Goal: Information Seeking & Learning: Learn about a topic

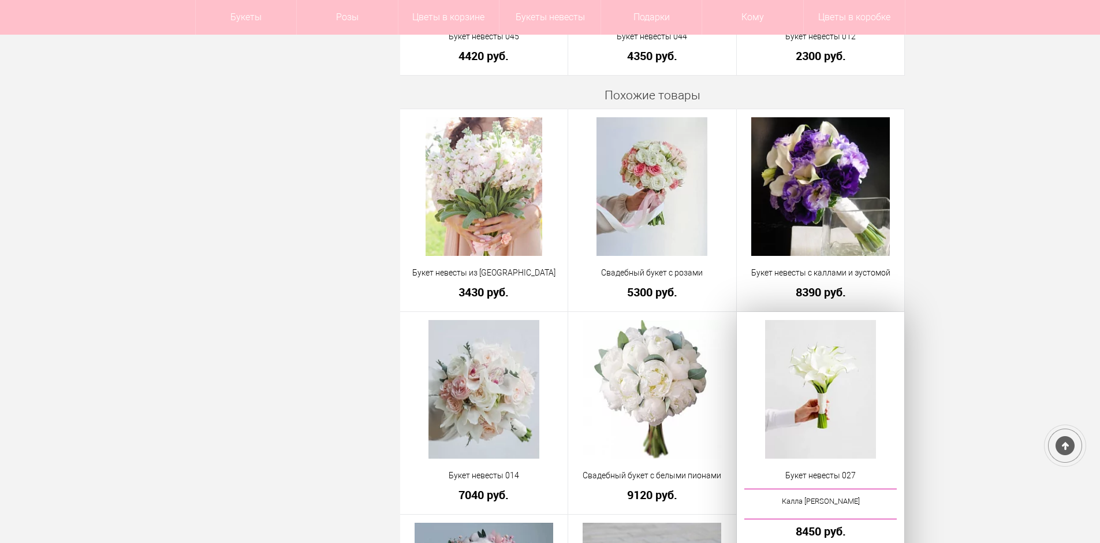
scroll to position [693, 0]
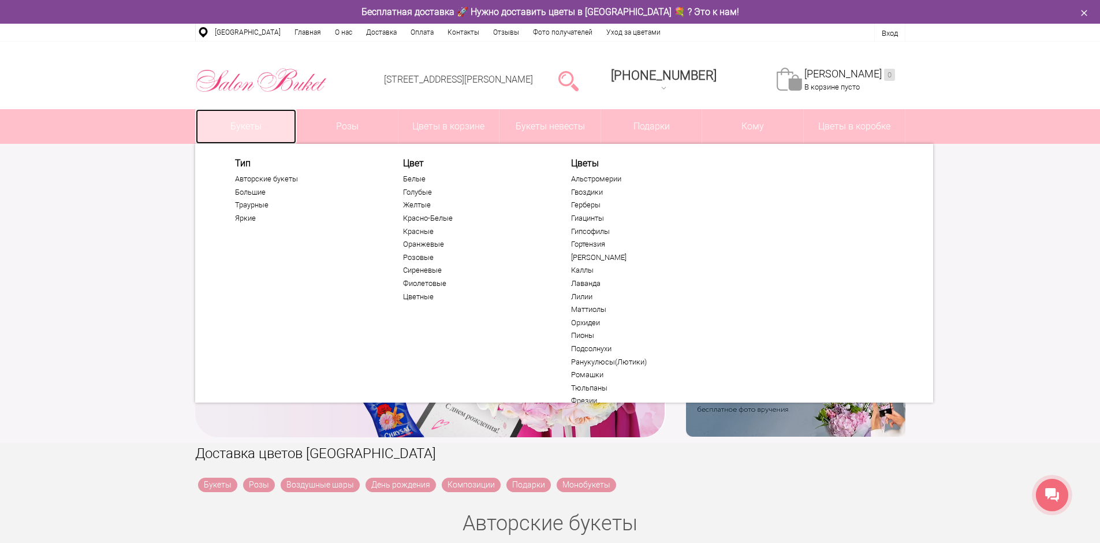
click at [248, 126] on link "Букеты" at bounding box center [246, 126] width 101 height 35
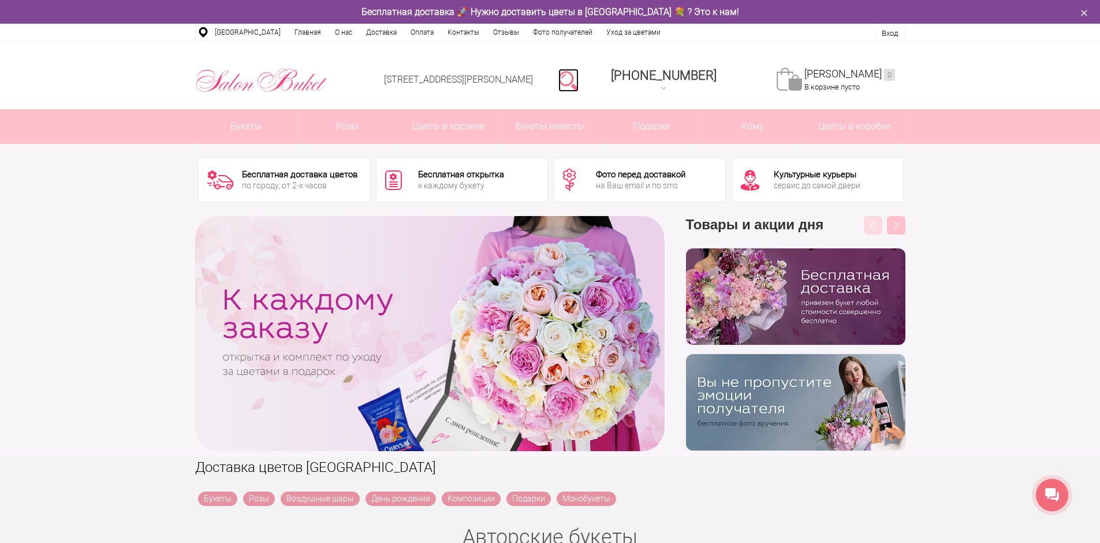
click at [579, 81] on link at bounding box center [569, 80] width 20 height 23
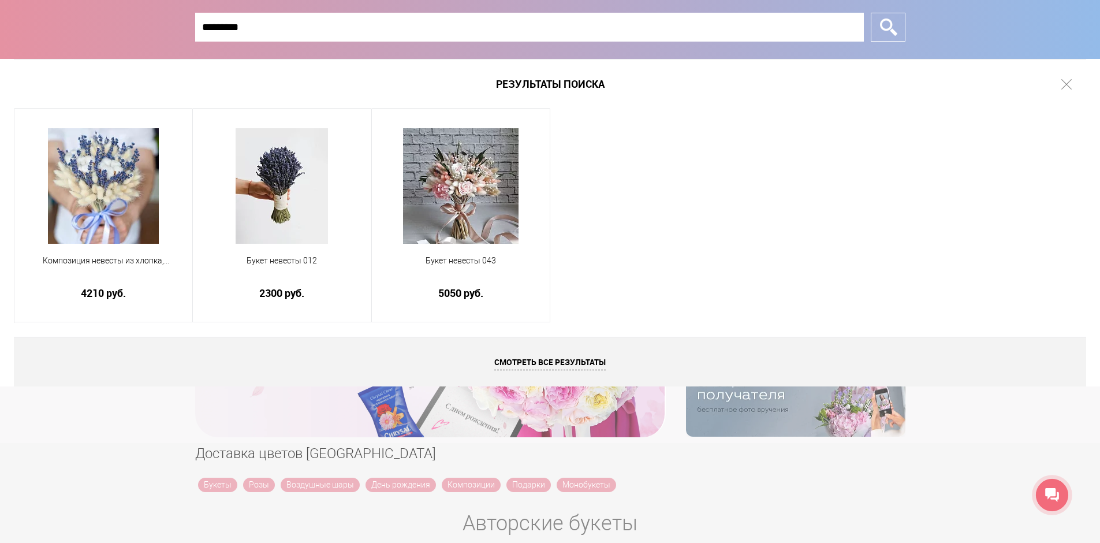
type input "*********"
click at [871, 13] on input "*" at bounding box center [888, 27] width 35 height 29
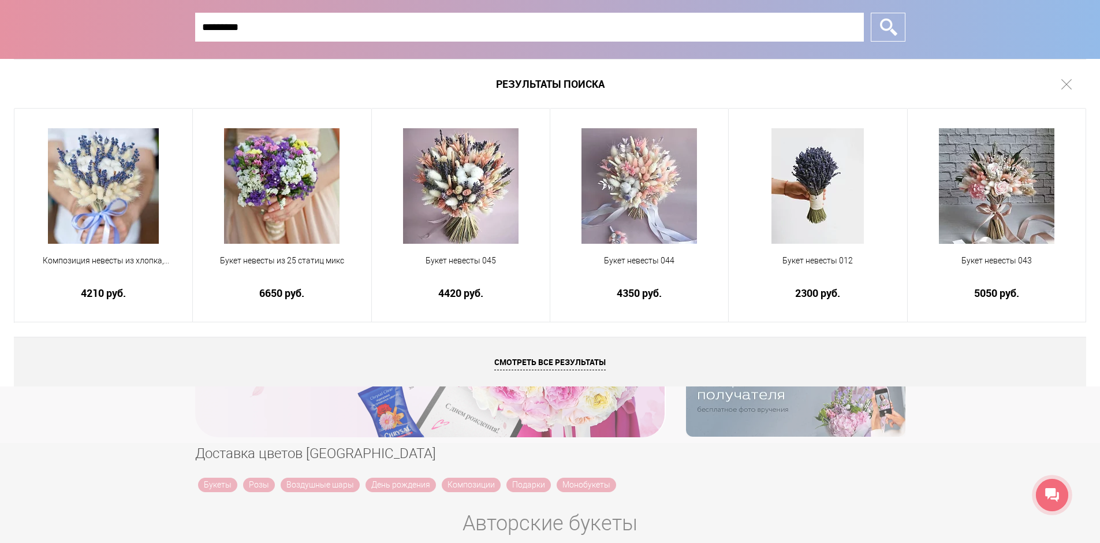
click at [871, 13] on input "*" at bounding box center [888, 27] width 35 height 29
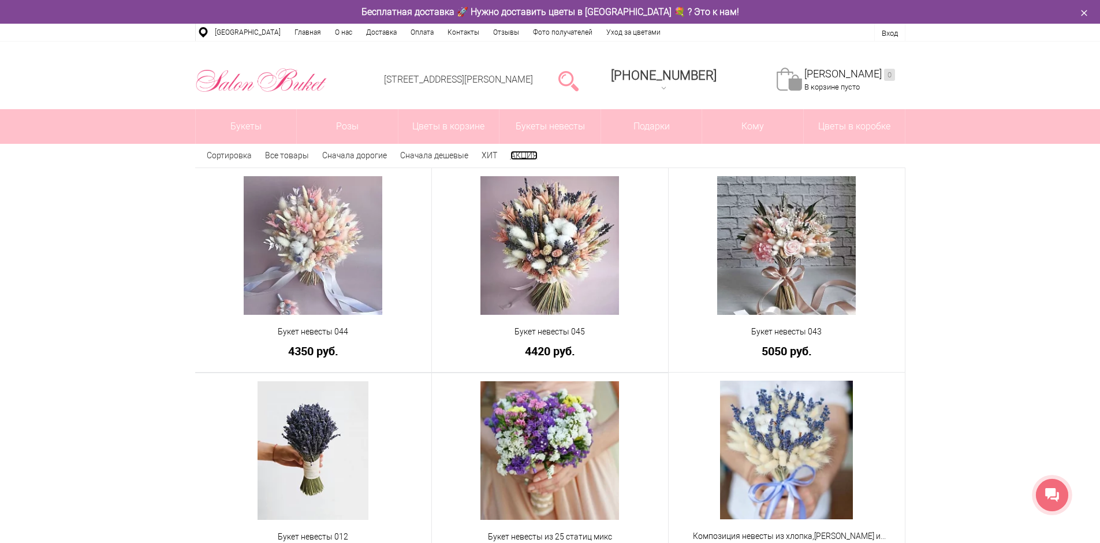
click at [516, 156] on link "АКЦИЯ" at bounding box center [524, 155] width 27 height 9
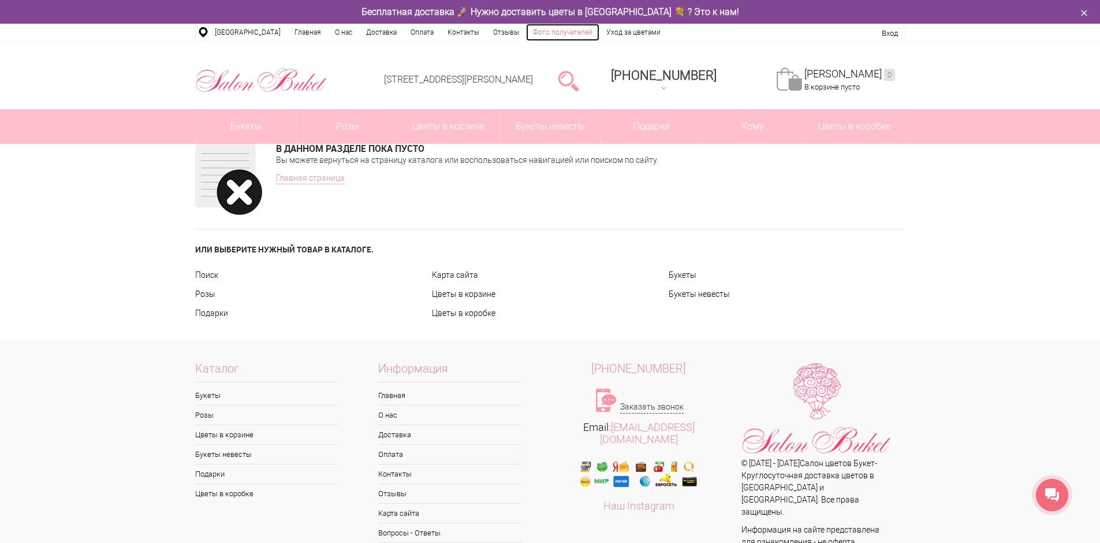
click at [575, 34] on link "Фото получателей" at bounding box center [562, 32] width 73 height 17
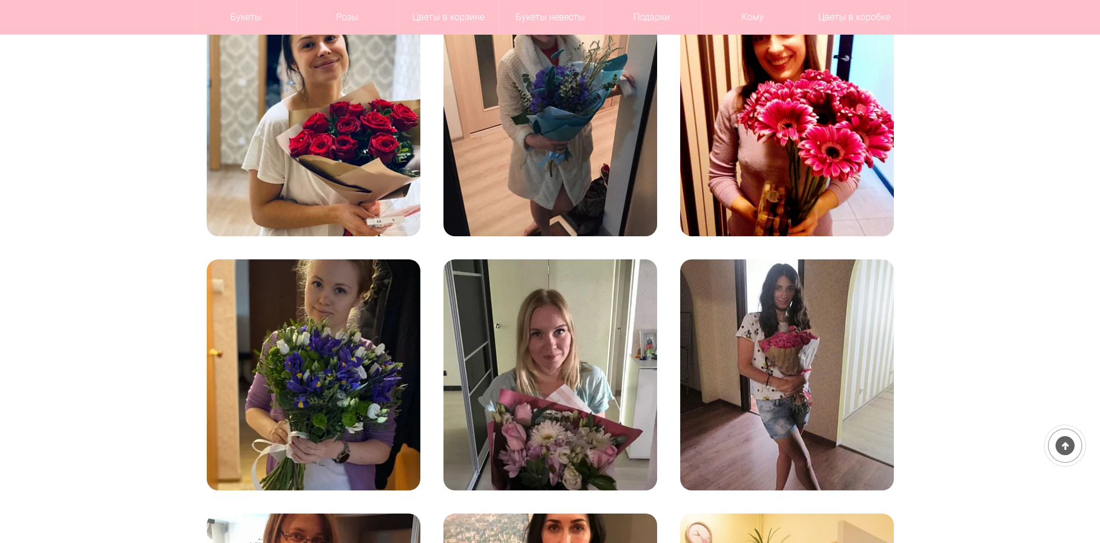
scroll to position [173, 0]
